Goal: Information Seeking & Learning: Find contact information

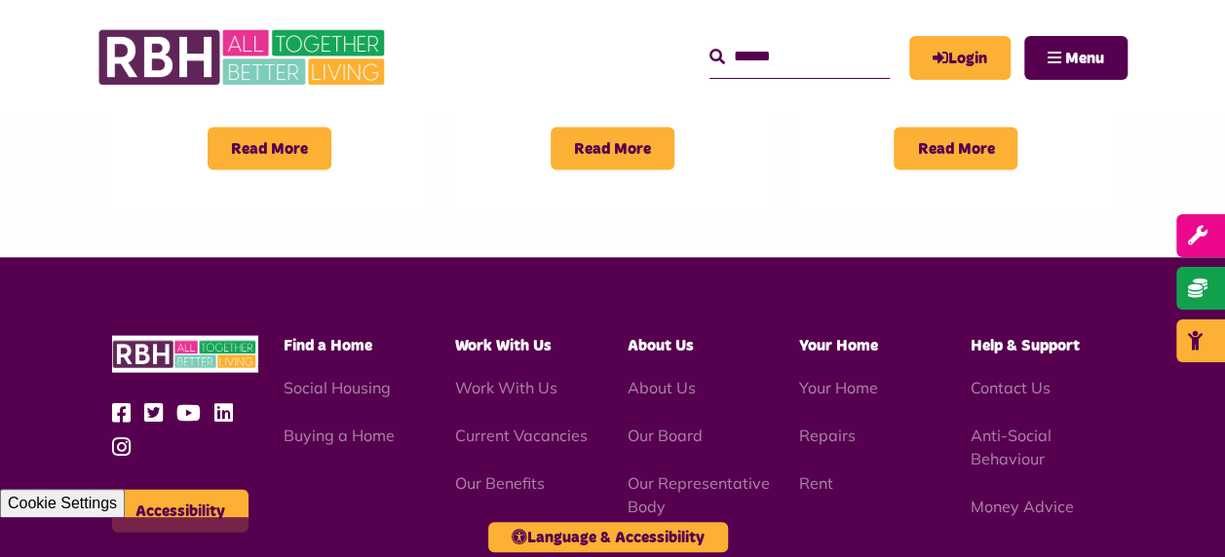
scroll to position [1820, 0]
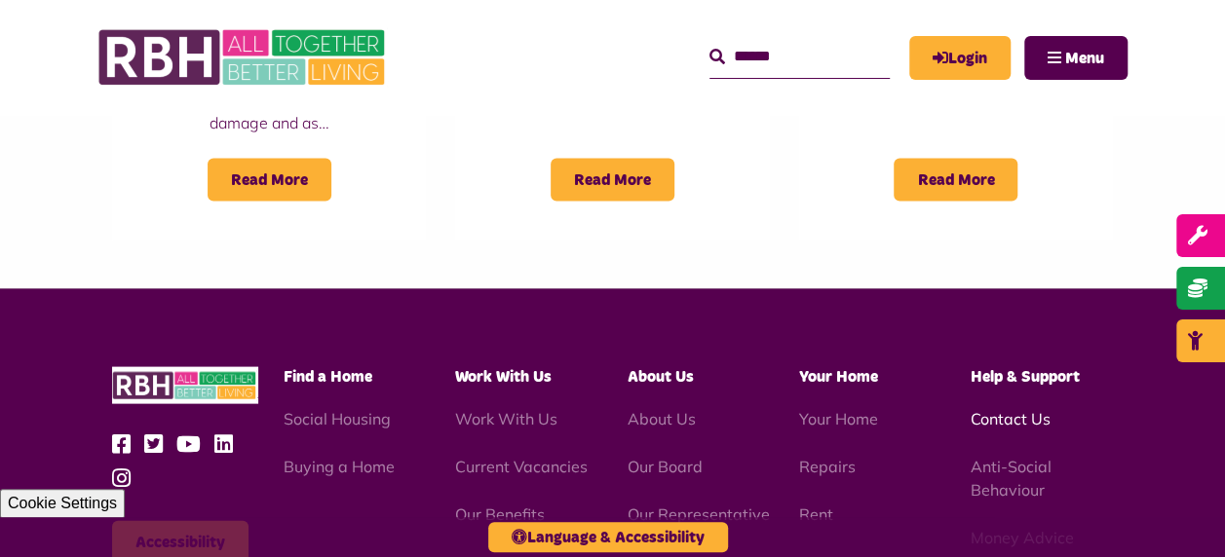
click at [1014, 408] on link "Contact Us" at bounding box center [1011, 417] width 80 height 19
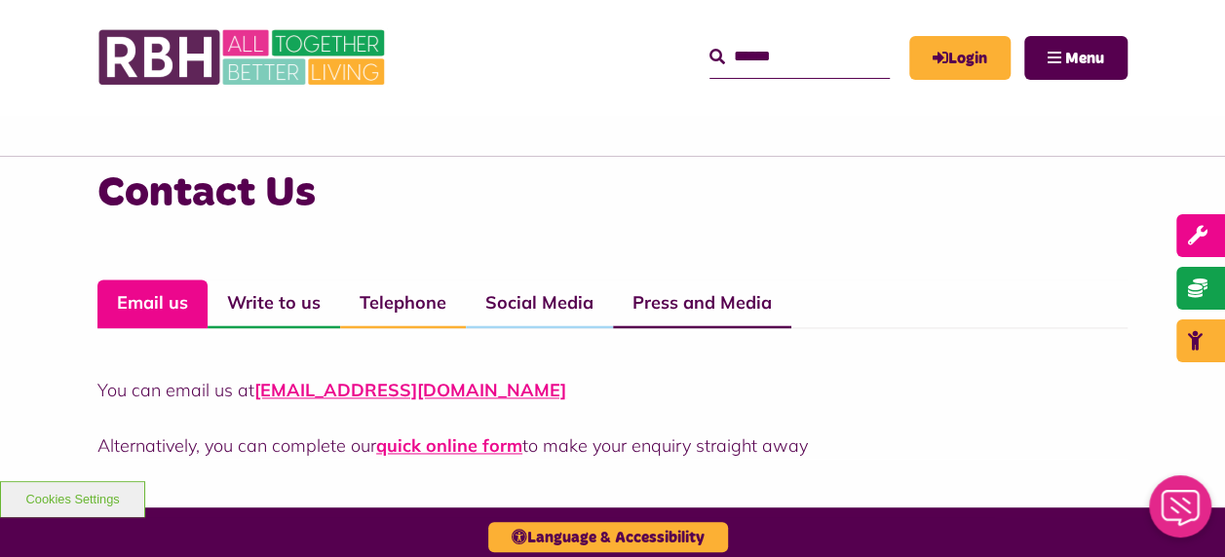
scroll to position [1325, 0]
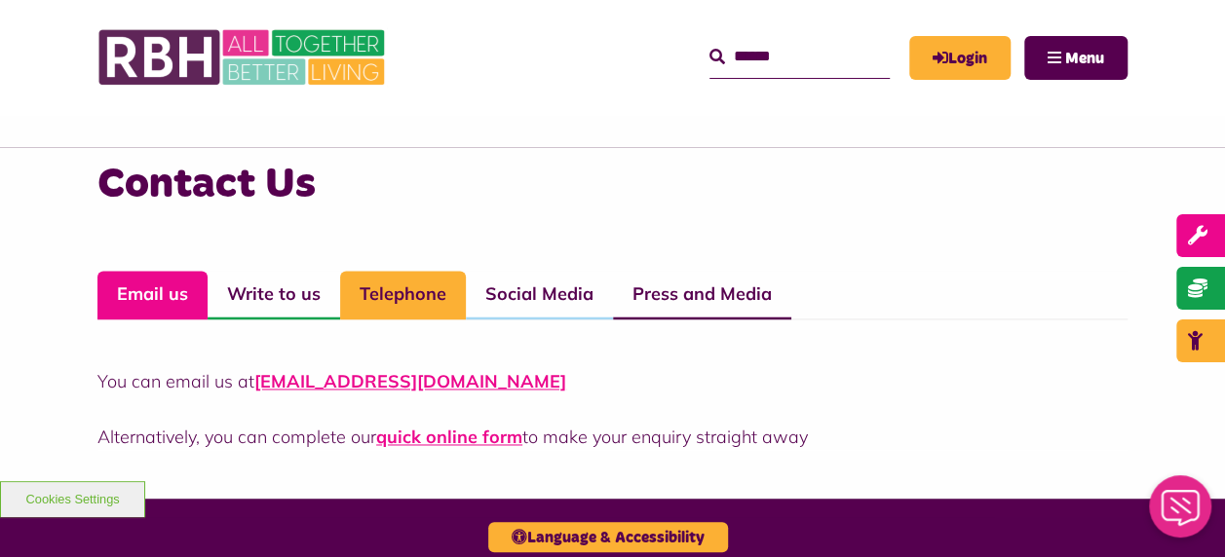
click at [392, 312] on link "Telephone" at bounding box center [403, 295] width 126 height 49
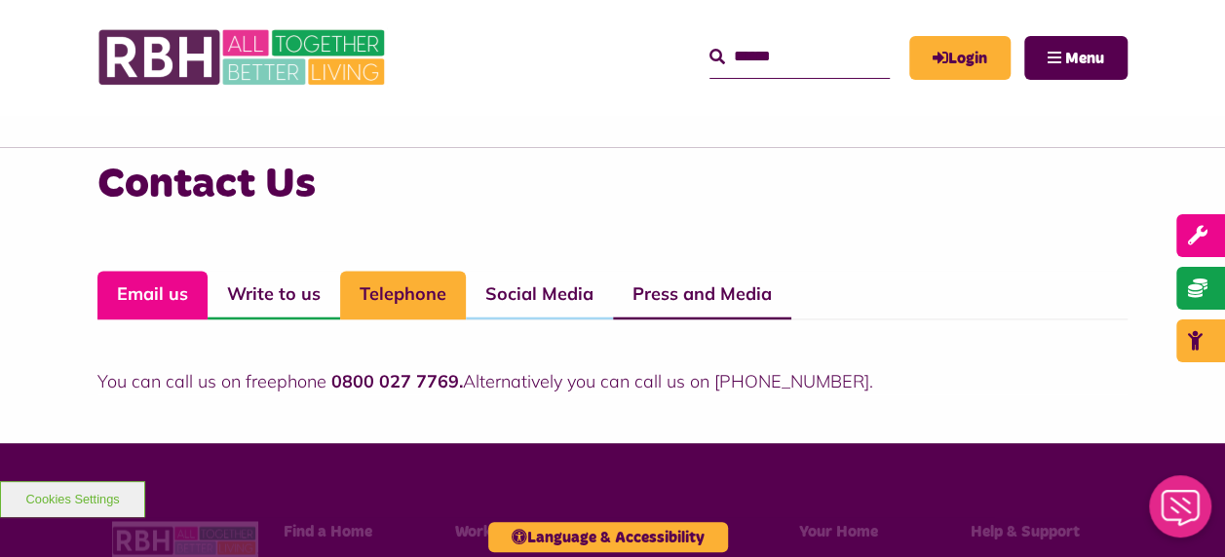
click at [141, 295] on link "Email us" at bounding box center [152, 295] width 110 height 49
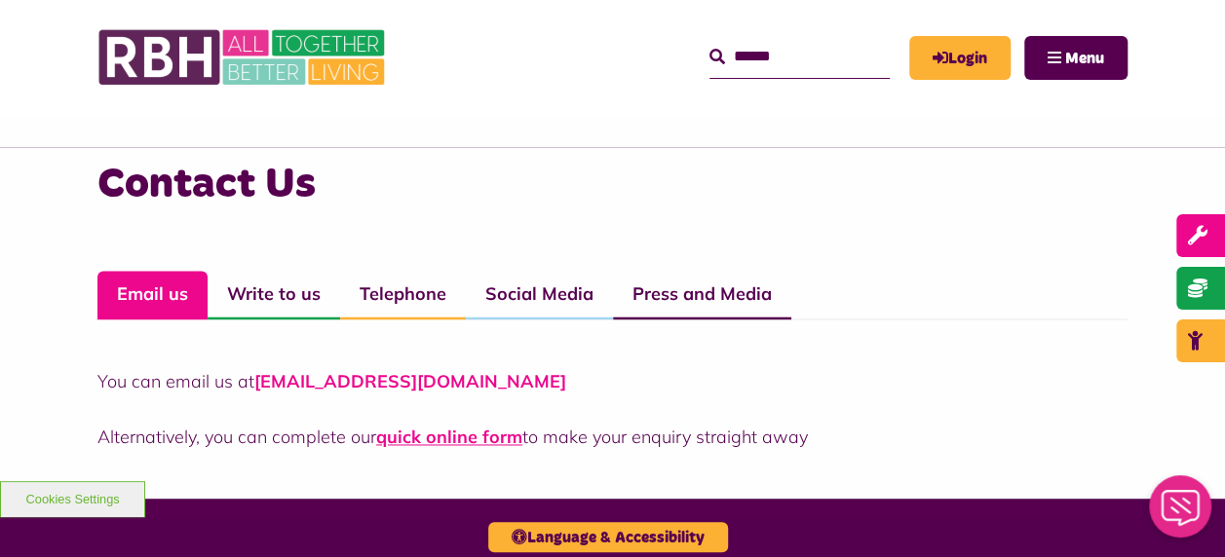
click at [387, 388] on link "CustomerExperience@rbh.org.uk" at bounding box center [410, 381] width 312 height 22
click at [369, 387] on link "CustomerExperience@rbh.org.uk" at bounding box center [410, 381] width 312 height 22
drag, startPoint x: 369, startPoint y: 387, endPoint x: 324, endPoint y: 382, distance: 46.1
click at [324, 382] on link "CustomerExperience@rbh.org.uk" at bounding box center [410, 381] width 312 height 22
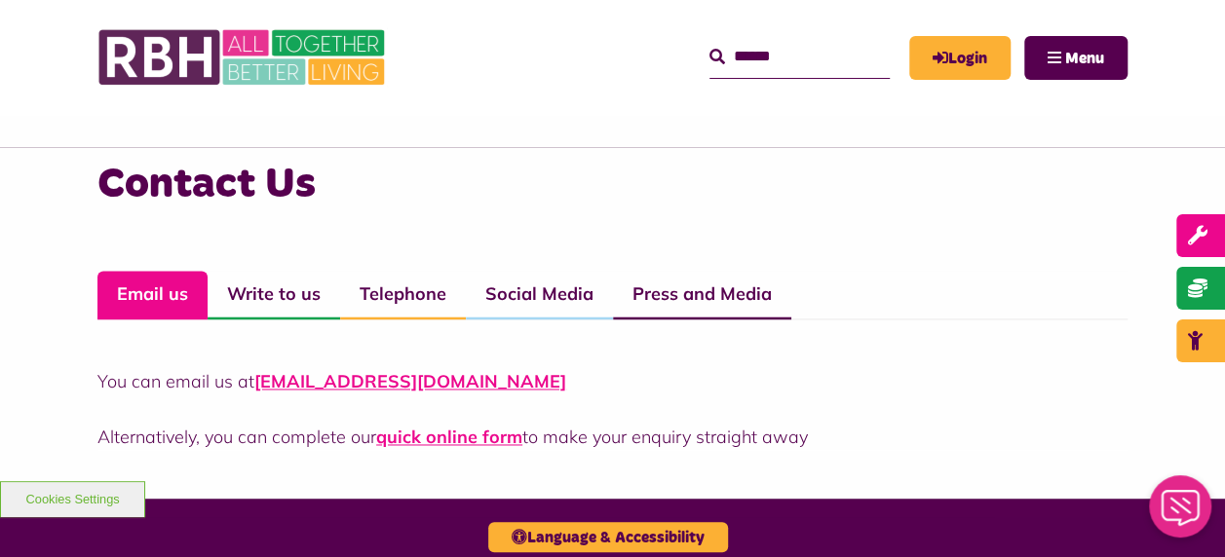
click at [535, 390] on p "You can email us at CustomerExperience@rbh.org.uk" at bounding box center [612, 381] width 1030 height 26
drag, startPoint x: 531, startPoint y: 379, endPoint x: 255, endPoint y: 378, distance: 275.8
click at [255, 378] on p "You can email us at CustomerExperience@rbh.org.uk" at bounding box center [612, 381] width 1030 height 26
copy link "CustomerExperience@rbh.org.uk"
